Goal: Check status: Check status

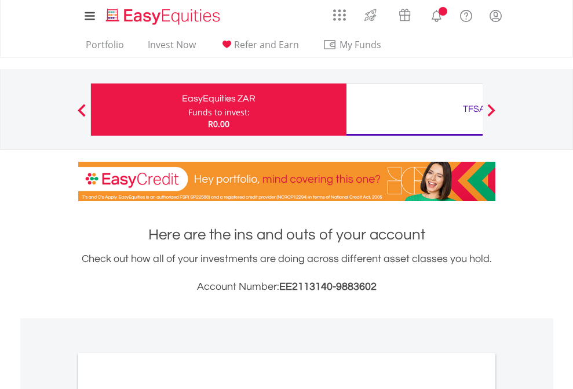
click at [188, 110] on div "Funds to invest:" at bounding box center [218, 113] width 61 height 12
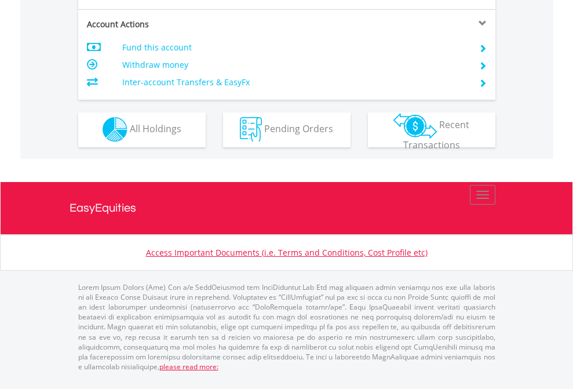
scroll to position [1084, 0]
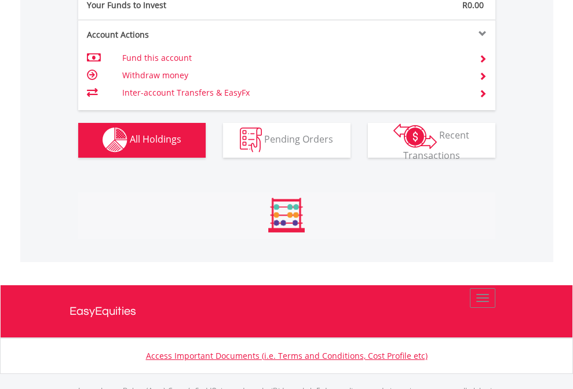
scroll to position [1147, 0]
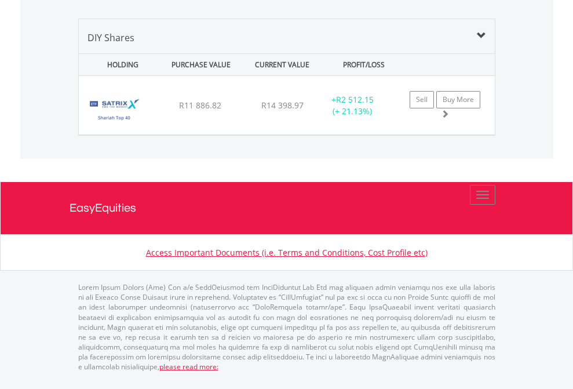
scroll to position [1120, 0]
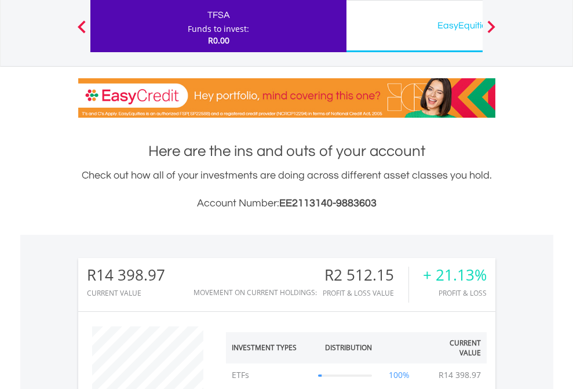
scroll to position [111, 182]
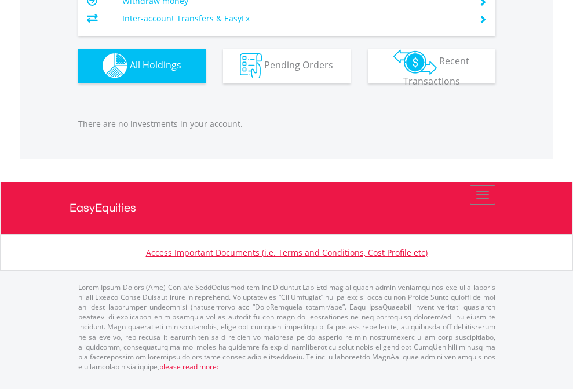
scroll to position [111, 182]
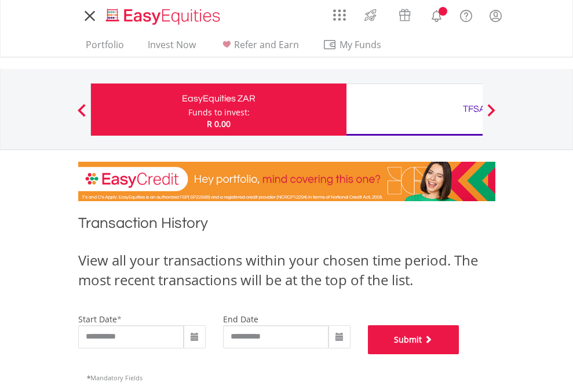
click at [460, 354] on button "Submit" at bounding box center [414, 339] width 92 height 29
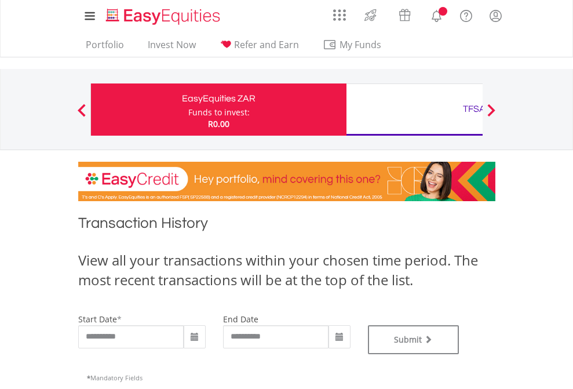
click at [414, 110] on div "TFSA" at bounding box center [475, 109] width 242 height 16
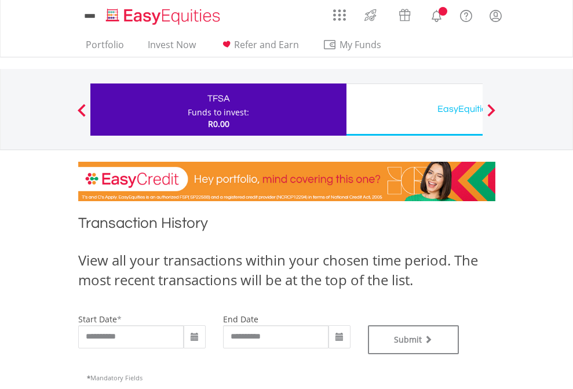
type input "**********"
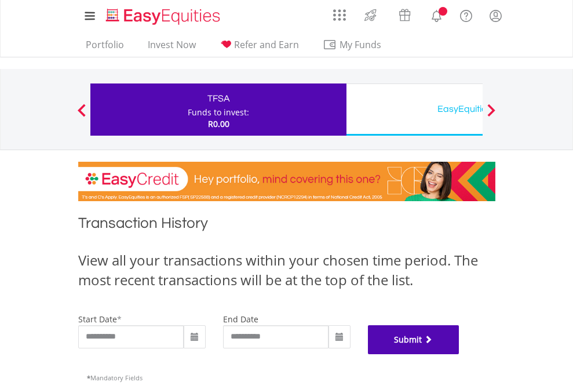
click at [460, 354] on button "Submit" at bounding box center [414, 339] width 92 height 29
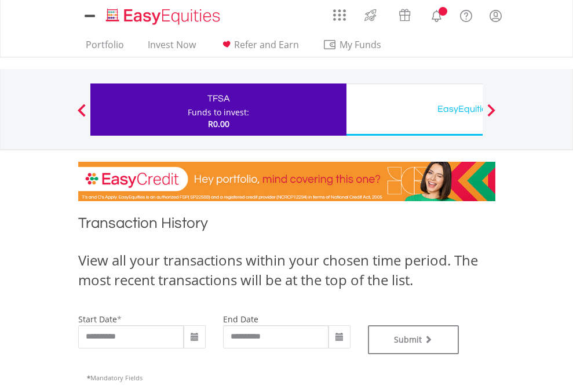
click at [414, 110] on div "EasyEquities USD" at bounding box center [475, 109] width 242 height 16
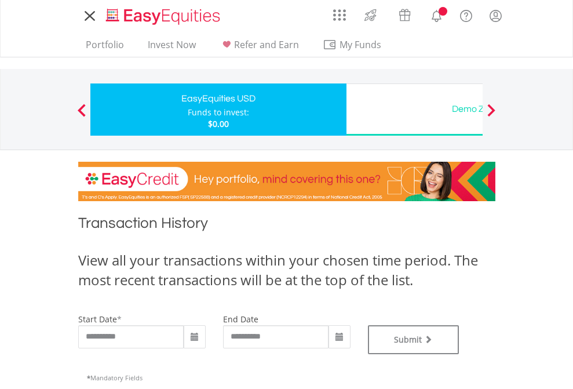
type input "**********"
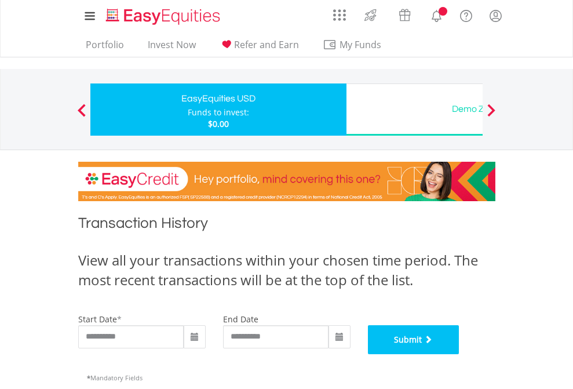
click at [460, 354] on button "Submit" at bounding box center [414, 339] width 92 height 29
